Goal: Use online tool/utility: Utilize a website feature to perform a specific function

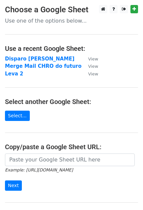
scroll to position [41, 0]
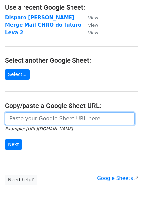
click at [34, 119] on input "url" at bounding box center [70, 118] width 130 height 13
paste input "[URL][DOMAIN_NAME]"
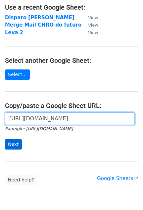
type input "[URL][DOMAIN_NAME]"
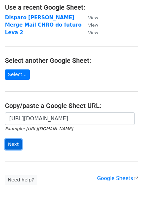
scroll to position [0, 0]
click at [16, 143] on input "Next" at bounding box center [13, 144] width 17 height 10
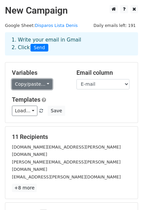
click at [33, 87] on link "Copy/paste..." at bounding box center [32, 84] width 40 height 10
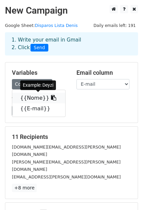
click at [31, 97] on link "{{Nome}}" at bounding box center [38, 98] width 53 height 11
